Goal: Navigation & Orientation: Understand site structure

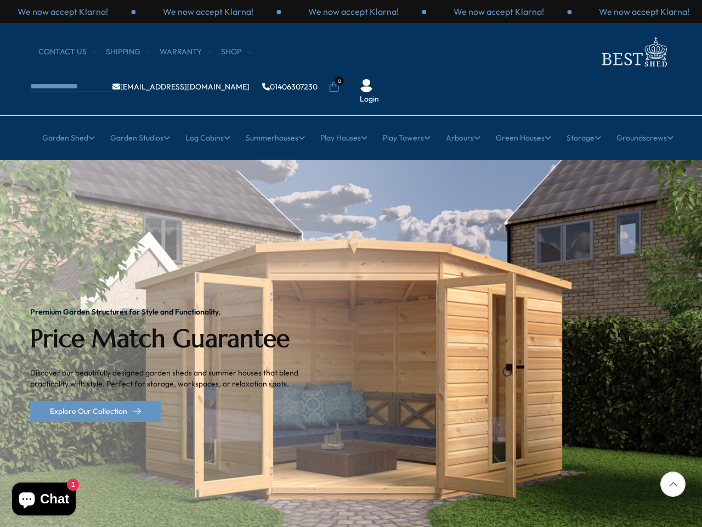
click at [351, 263] on img "1 / 2" at bounding box center [351, 365] width 702 height 410
click at [253, 12] on p "We now accept Klarna!" at bounding box center [208, 11] width 91 height 12
click at [340, 74] on li "0" at bounding box center [334, 79] width 11 height 11
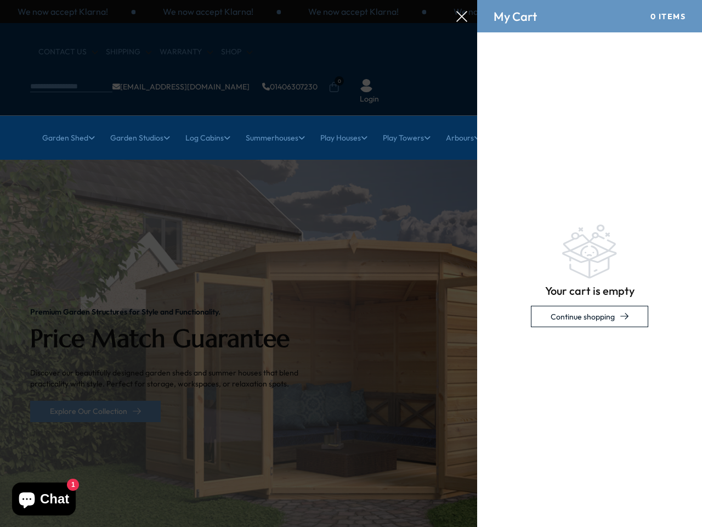
click at [62, 124] on link "Garden Shed" at bounding box center [68, 137] width 53 height 27
click at [135, 124] on link "Garden Studios" at bounding box center [140, 137] width 60 height 27
click at [204, 124] on link "Log Cabins" at bounding box center [207, 137] width 45 height 27
click at [273, 124] on link "Summerhouses" at bounding box center [275, 137] width 59 height 27
click at [343, 124] on link "Play Houses" at bounding box center [343, 137] width 47 height 27
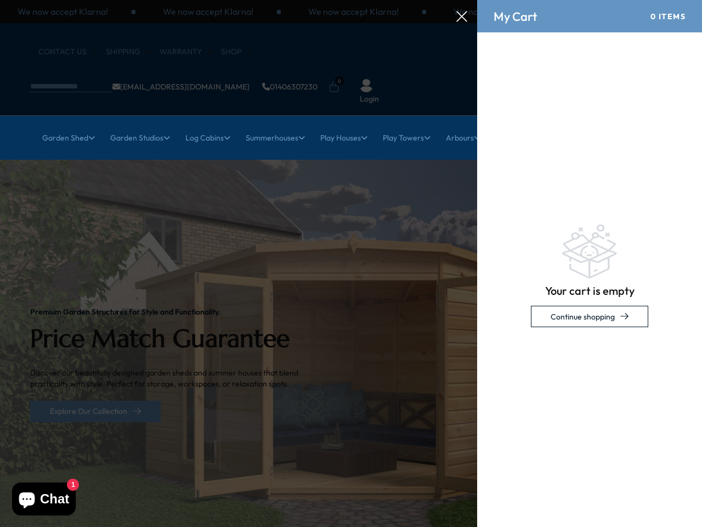
click at [408, 124] on link "Play Towers" at bounding box center [407, 137] width 48 height 27
click at [466, 124] on link "Arbours" at bounding box center [463, 137] width 35 height 27
